Goal: Ask a question

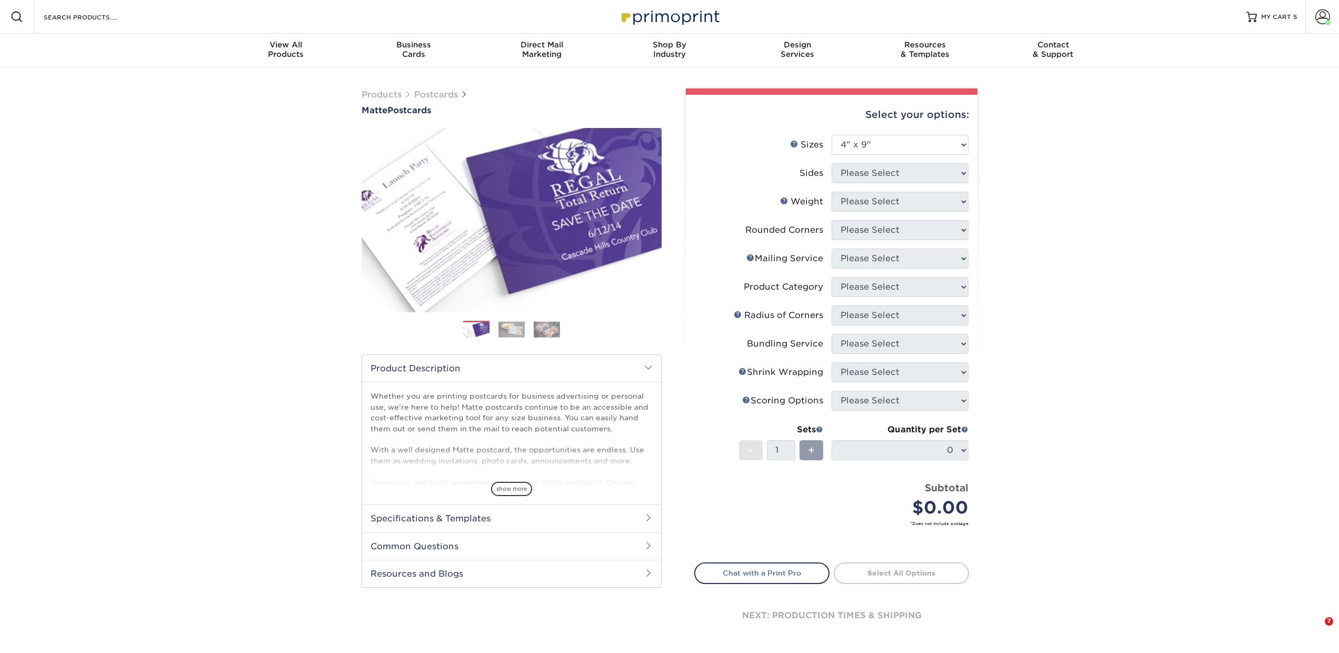
select select "4.00x9.00"
click at [432, 95] on link "Postcards" at bounding box center [436, 94] width 44 height 10
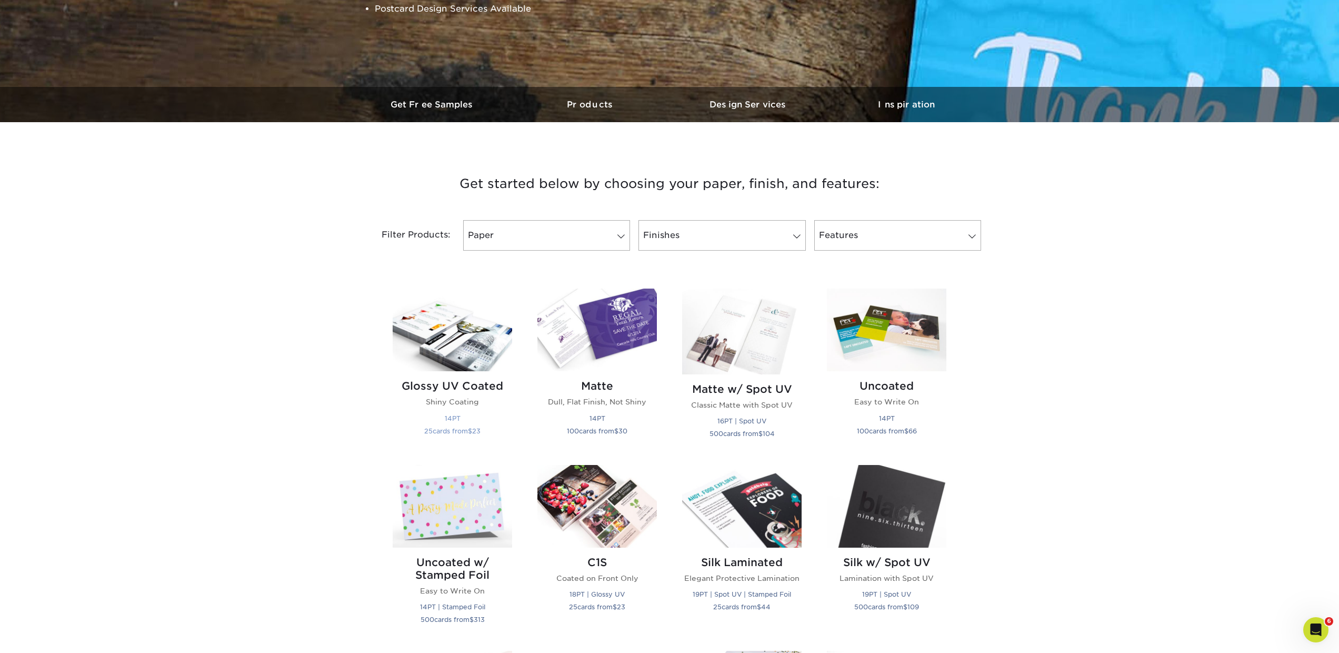
click at [490, 379] on h2 "Glossy UV Coated" at bounding box center [452, 385] width 119 height 13
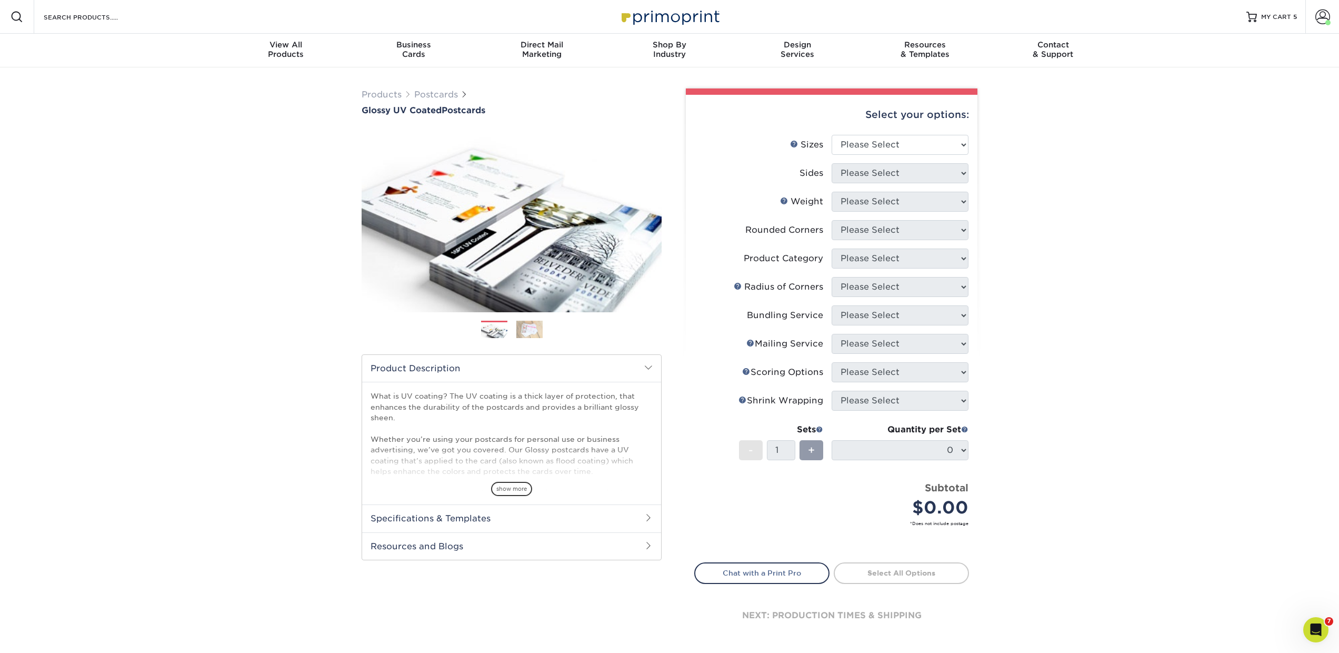
click at [130, 24] on div "Search Products" at bounding box center [89, 17] width 111 height 34
click at [110, 20] on input "Search Products" at bounding box center [94, 17] width 103 height 13
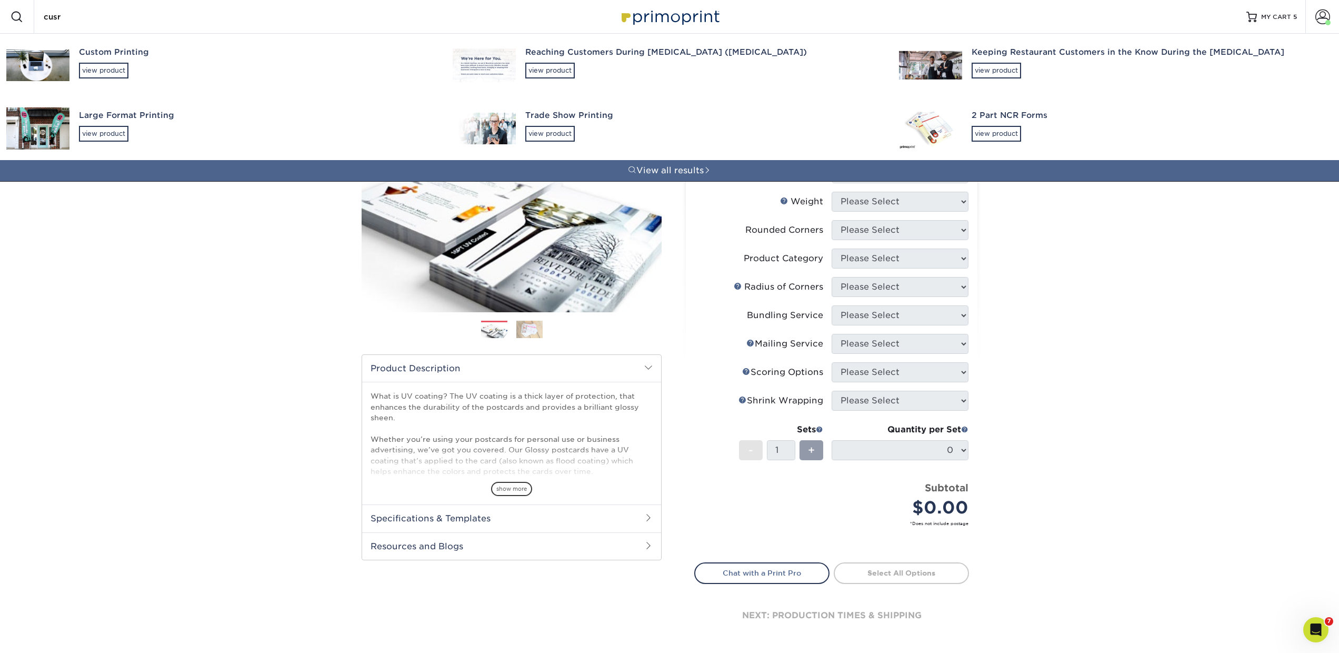
type input "cusr"
click at [100, 80] on div "Custom Printing view product" at bounding box center [256, 62] width 355 height 57
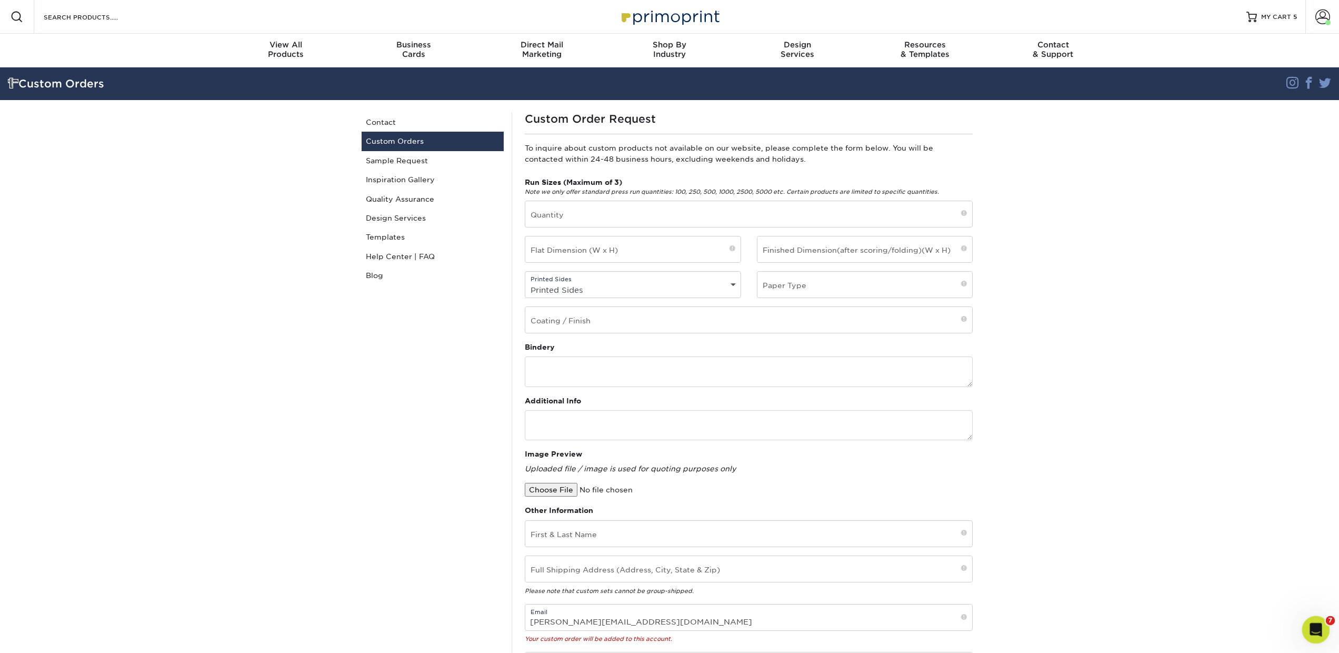
click at [1315, 626] on icon "Open Intercom Messenger" at bounding box center [1313, 628] width 7 height 8
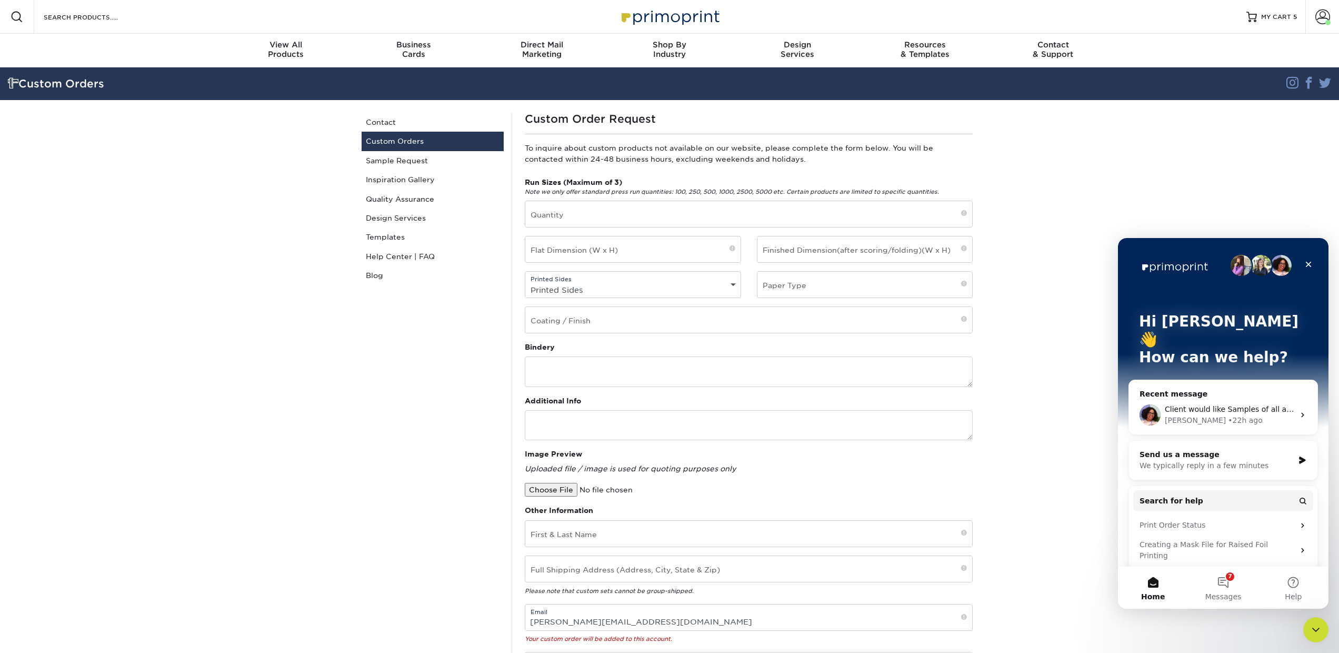
click at [1199, 460] on div "We typically reply in a few minutes" at bounding box center [1216, 465] width 154 height 11
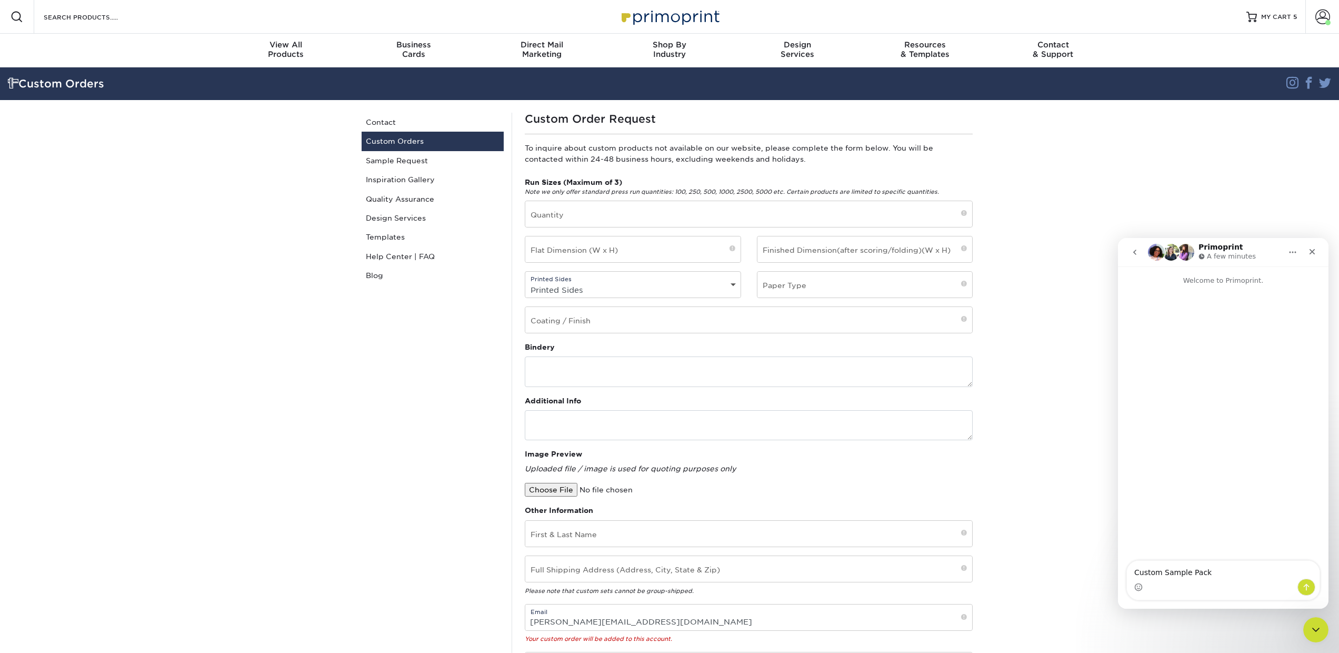
type textarea "Custom Sample Pack"
click at [1310, 591] on button "Send a message…" at bounding box center [1306, 586] width 18 height 17
